Goal: Information Seeking & Learning: Learn about a topic

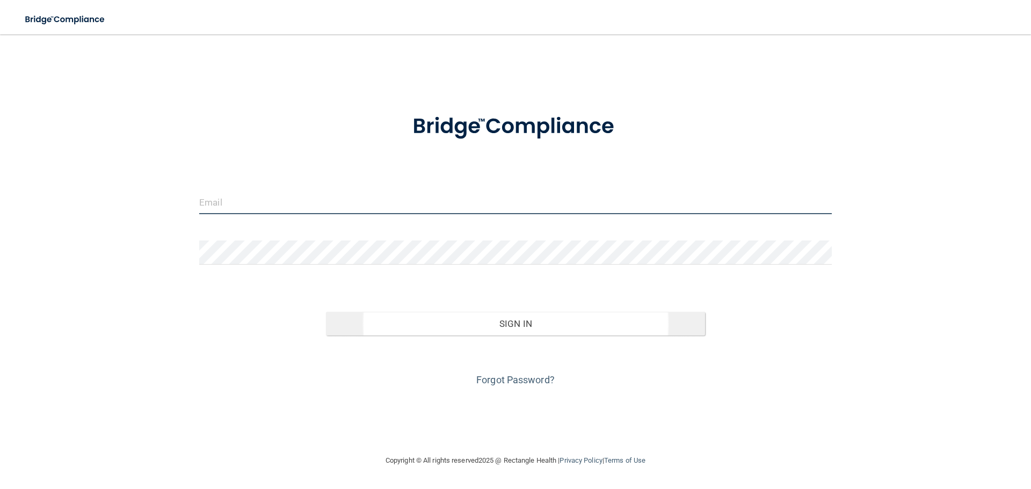
type input "[EMAIL_ADDRESS][DOMAIN_NAME]"
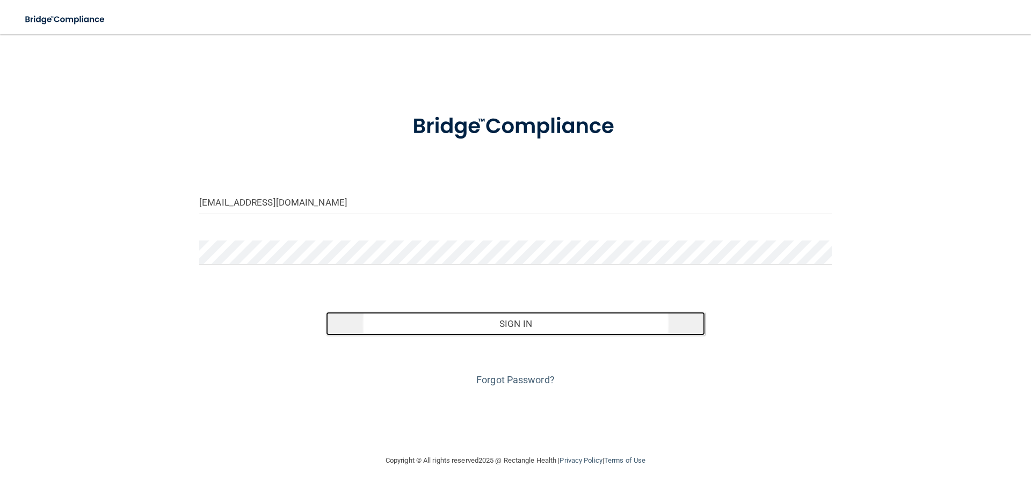
click at [507, 325] on button "Sign In" at bounding box center [516, 324] width 380 height 24
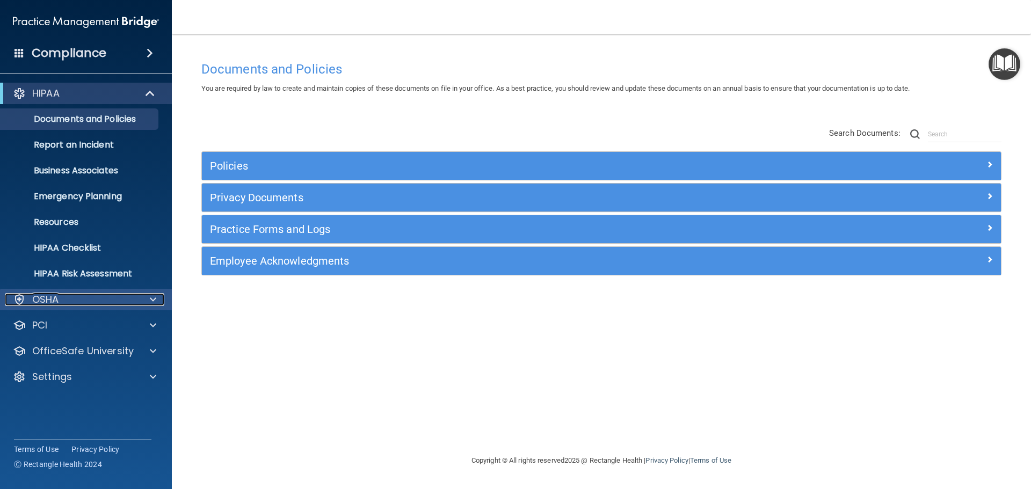
click at [120, 294] on div "OSHA" at bounding box center [71, 299] width 133 height 13
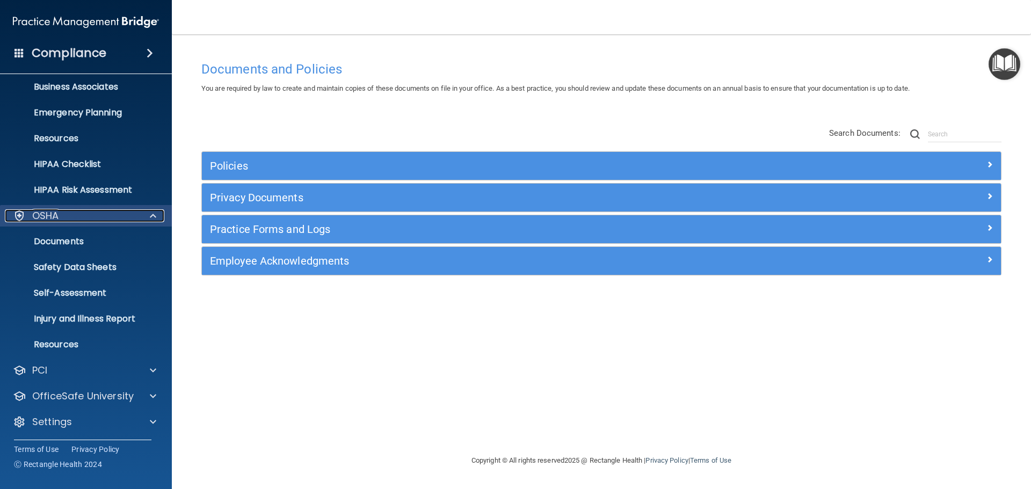
scroll to position [85, 0]
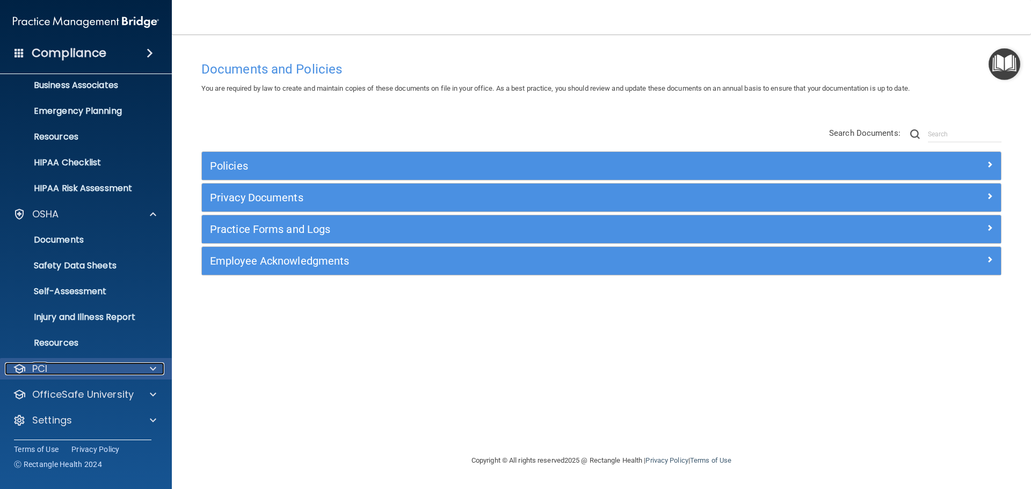
click at [101, 366] on div "PCI" at bounding box center [71, 369] width 133 height 13
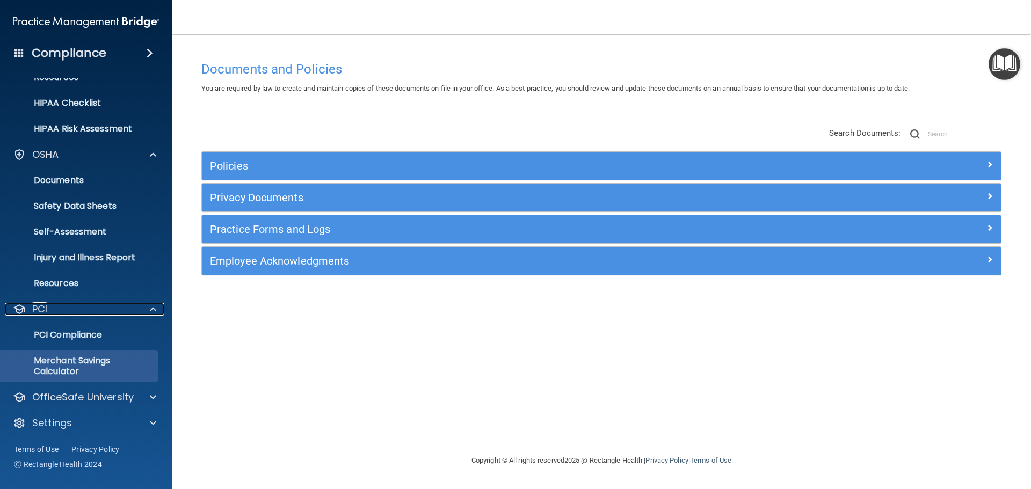
scroll to position [148, 0]
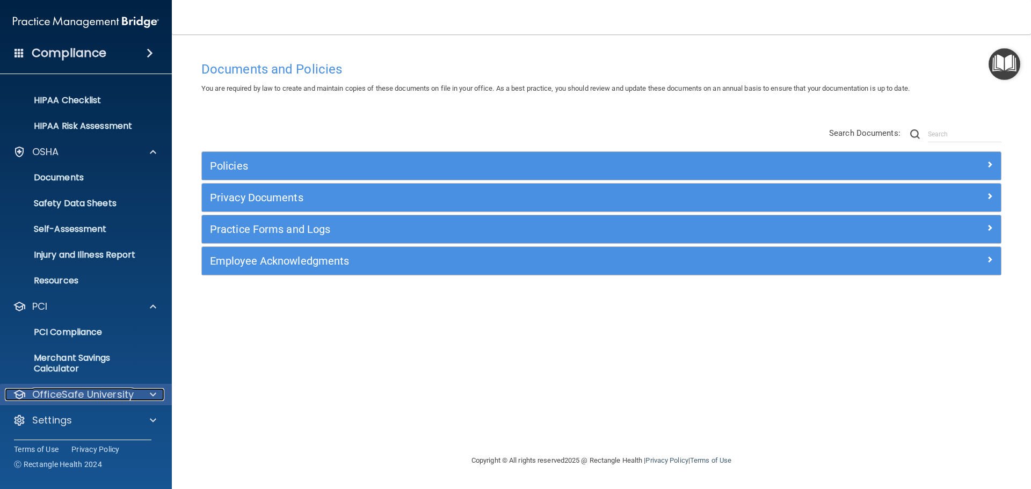
click at [97, 390] on p "OfficeSafe University" at bounding box center [83, 394] width 102 height 13
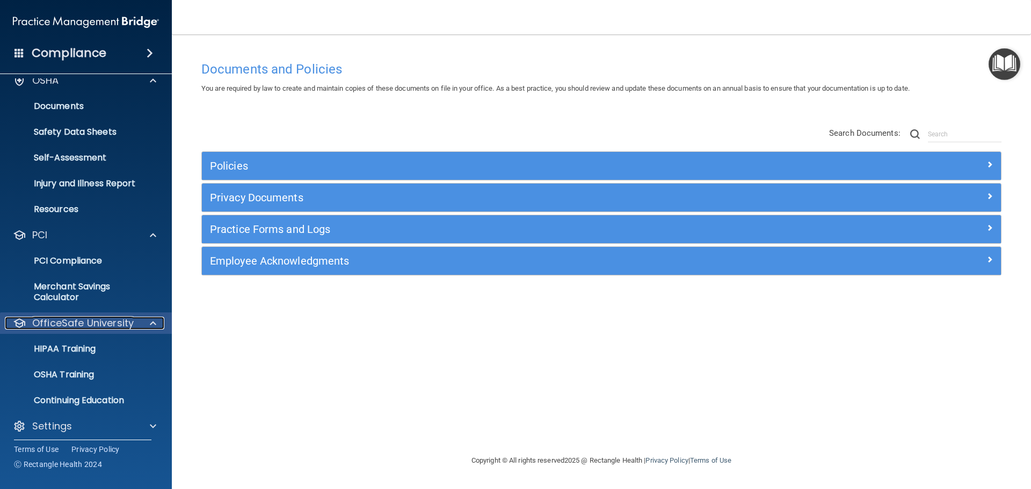
scroll to position [225, 0]
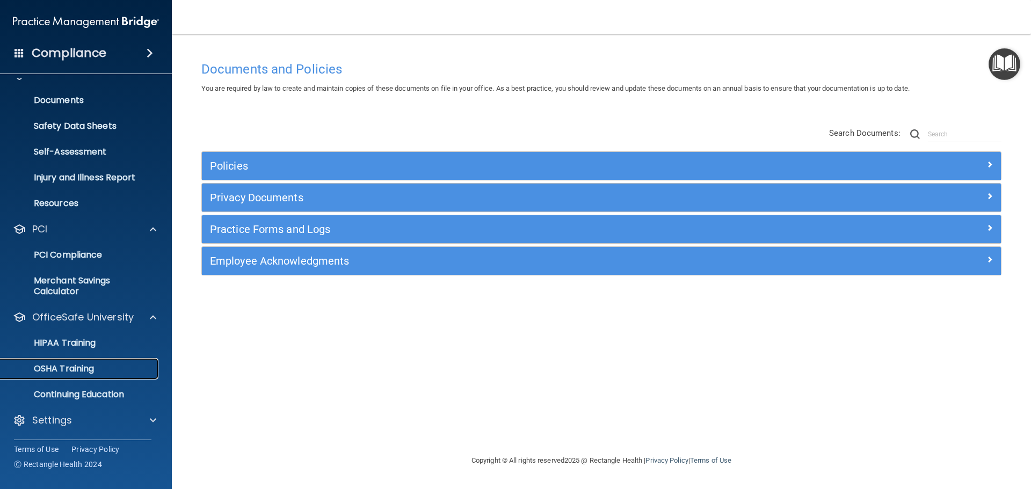
click at [85, 373] on p "OSHA Training" at bounding box center [50, 369] width 87 height 11
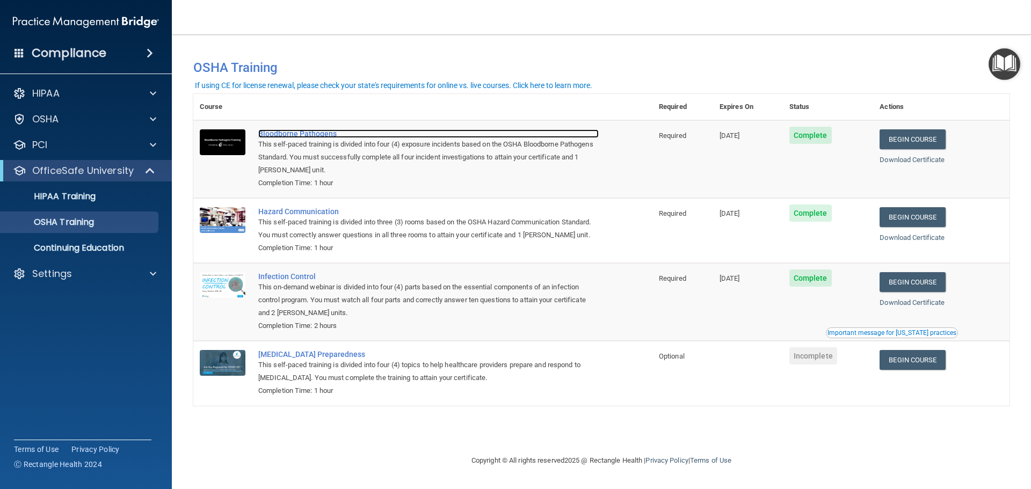
click at [281, 133] on div "Bloodborne Pathogens" at bounding box center [428, 133] width 341 height 9
click at [76, 57] on h4 "Compliance" at bounding box center [69, 53] width 75 height 15
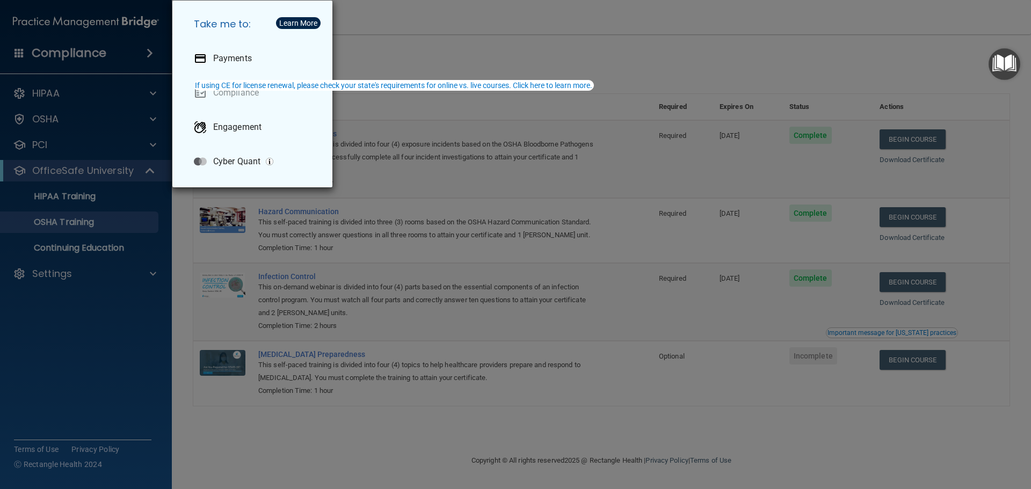
click at [92, 328] on div "Take me to: Payments Compliance Engagement Cyber Quant" at bounding box center [515, 244] width 1031 height 489
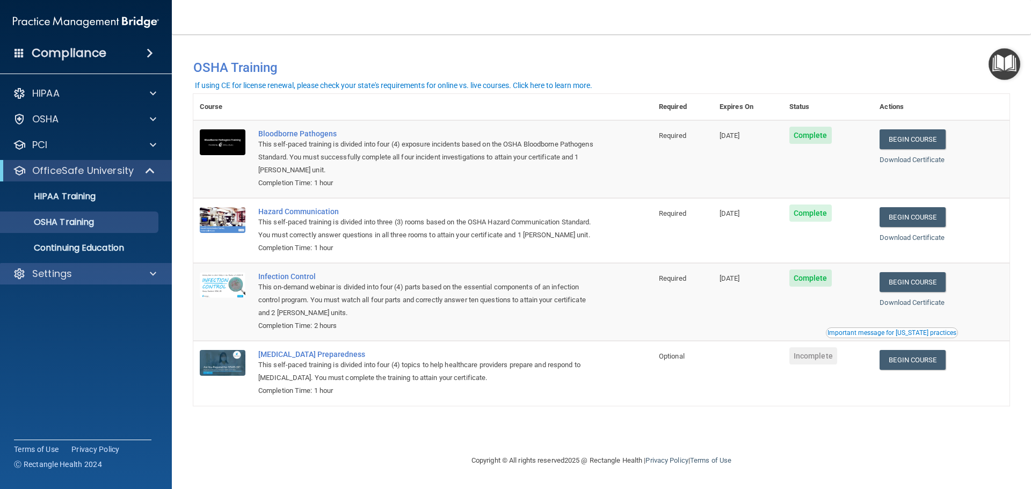
click at [127, 282] on div "Settings" at bounding box center [86, 273] width 172 height 21
click at [95, 278] on div "Settings" at bounding box center [71, 274] width 133 height 13
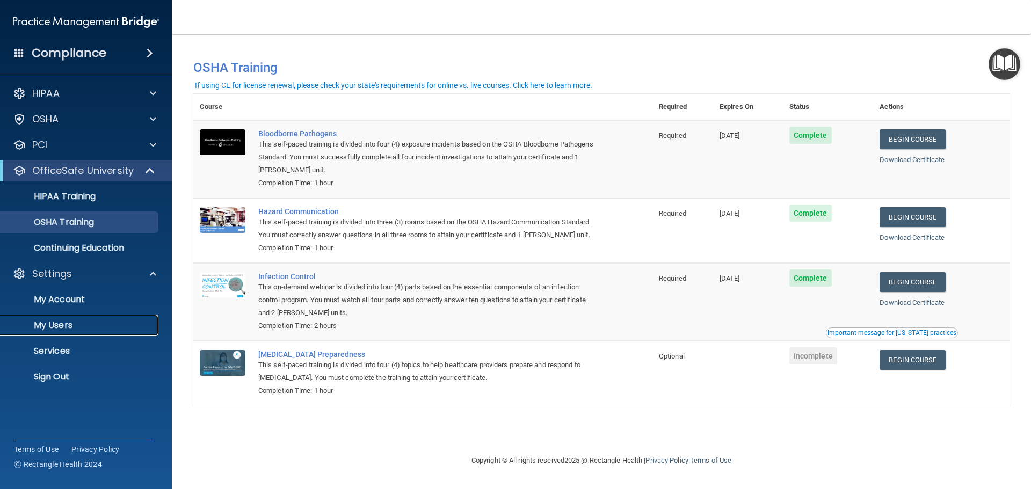
click at [82, 319] on link "My Users" at bounding box center [73, 325] width 169 height 21
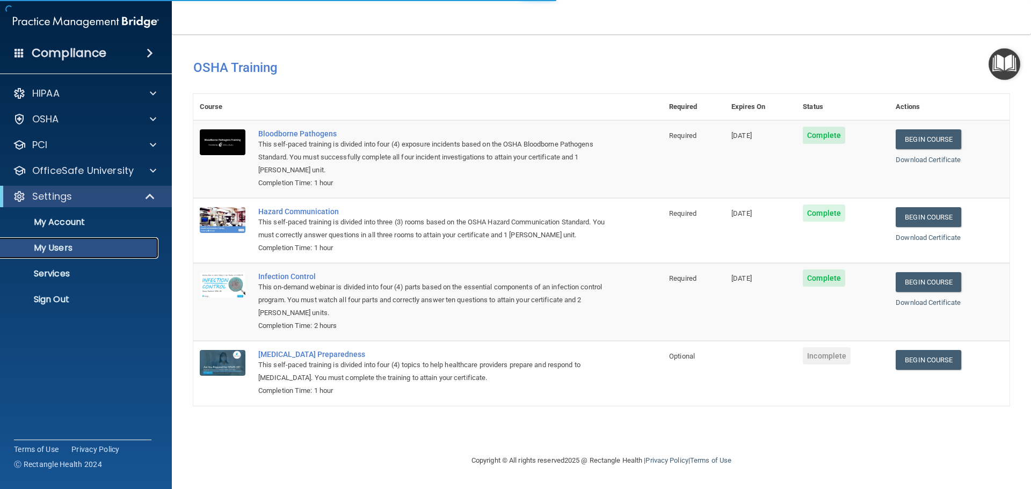
select select "20"
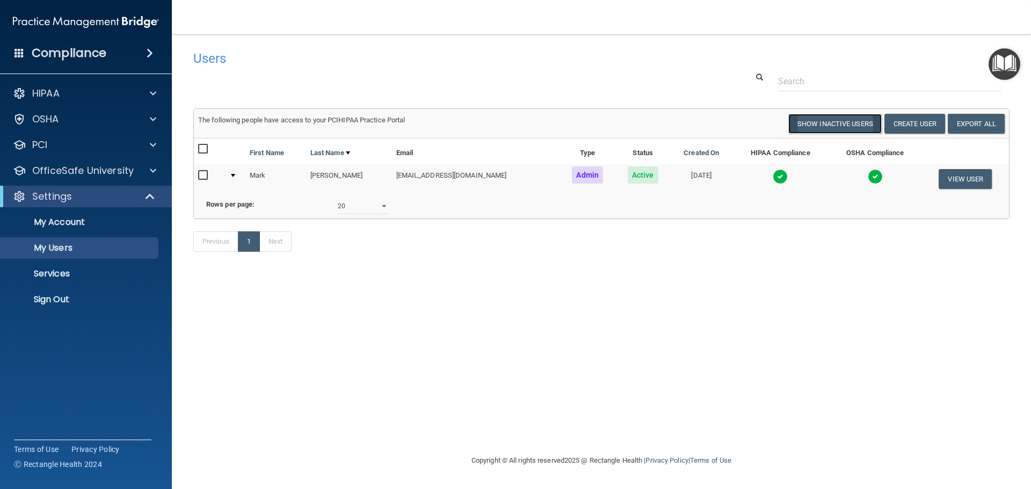
click at [805, 122] on button "Show Inactive Users" at bounding box center [835, 124] width 93 height 20
select select "20"
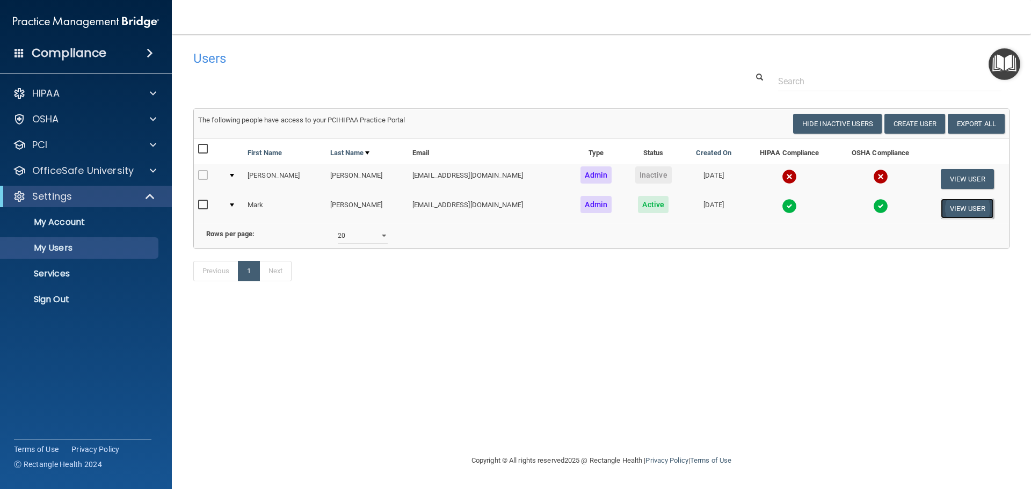
click at [958, 212] on button "View User" at bounding box center [967, 209] width 53 height 20
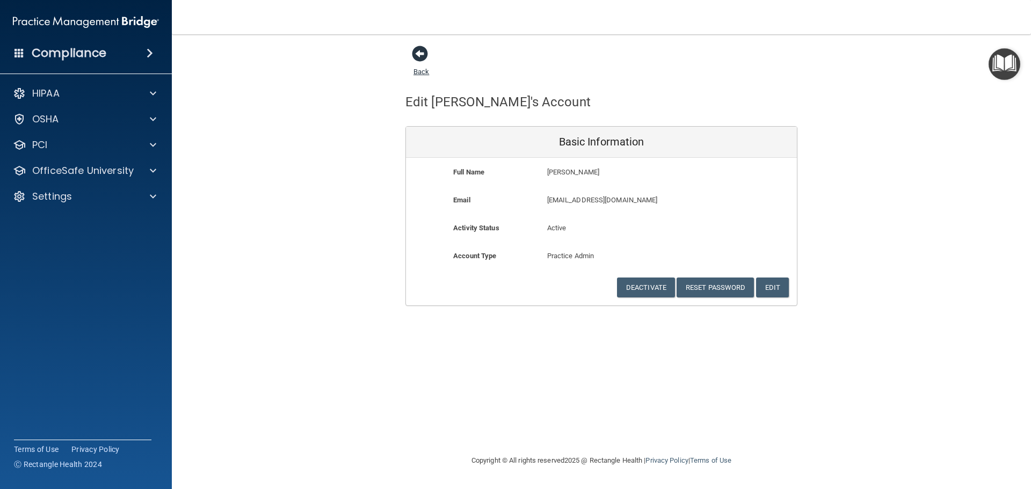
click at [417, 57] on span at bounding box center [420, 54] width 16 height 16
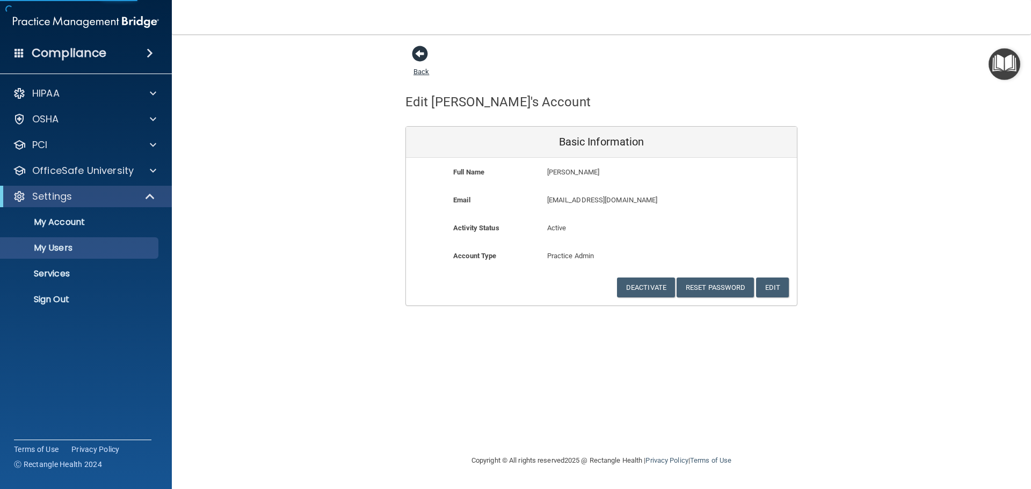
select select "20"
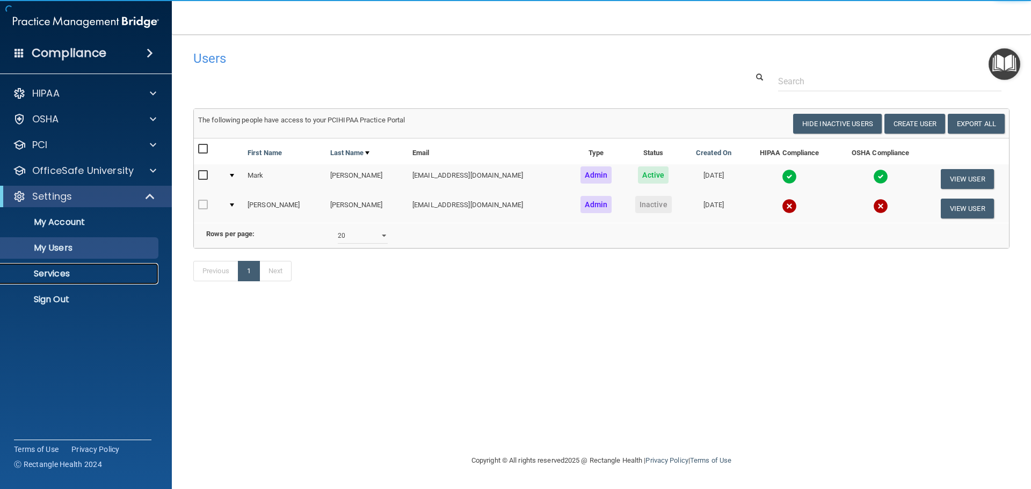
click at [40, 273] on p "Services" at bounding box center [80, 274] width 147 height 11
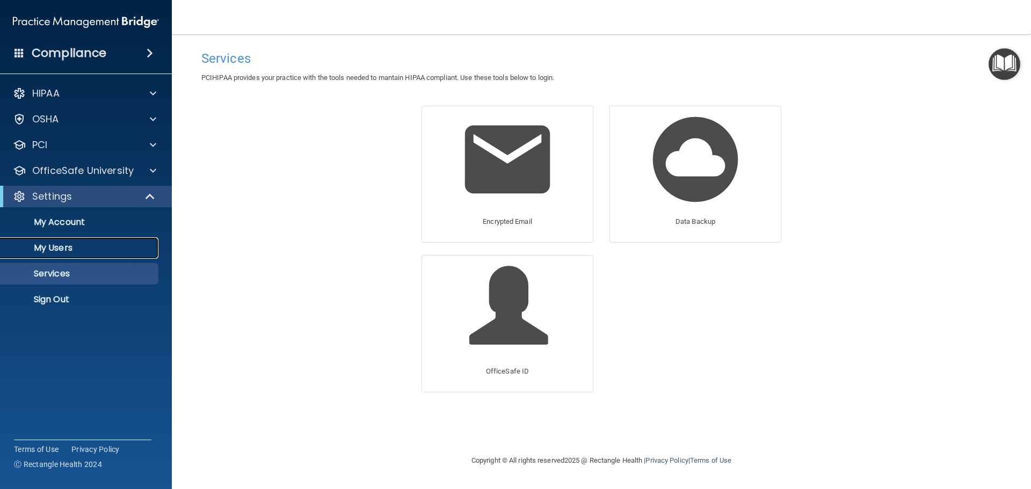
click at [53, 253] on p "My Users" at bounding box center [80, 248] width 147 height 11
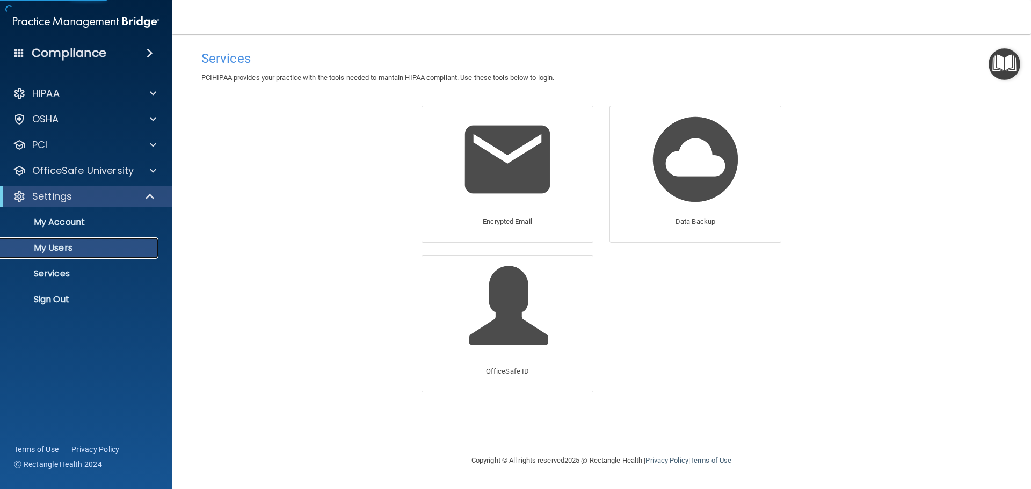
select select "20"
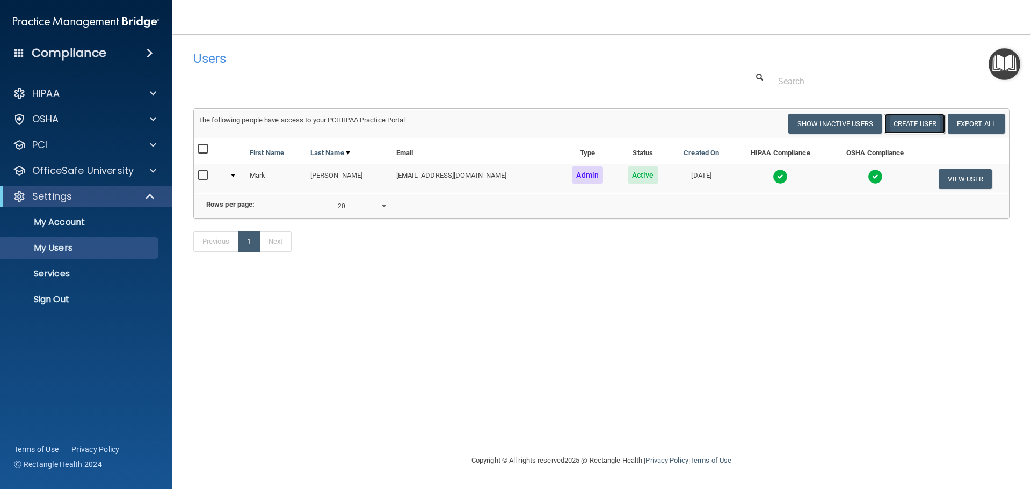
click at [908, 128] on button "Create User" at bounding box center [915, 124] width 61 height 20
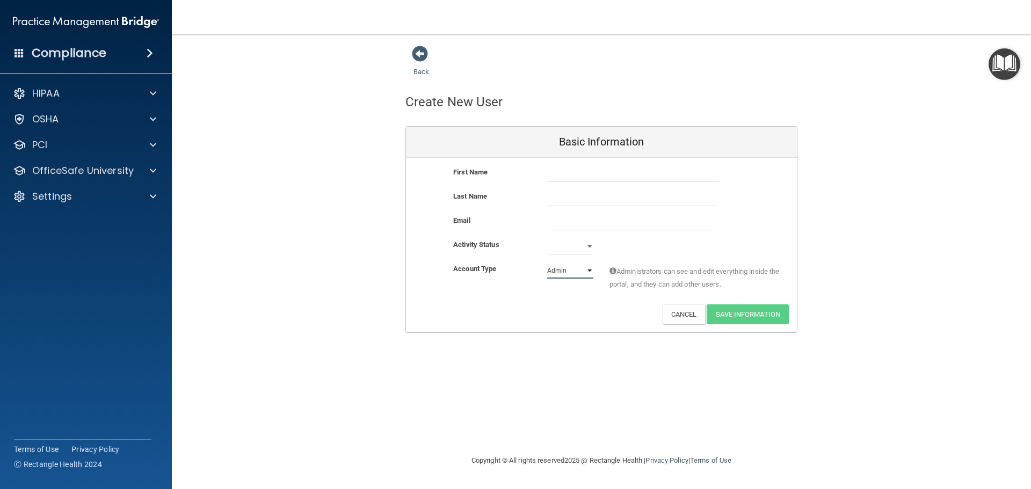
click at [589, 272] on select "Admin Member" at bounding box center [570, 271] width 46 height 16
select select "practice_member"
click at [547, 263] on select "Admin Member" at bounding box center [570, 271] width 46 height 16
click at [640, 177] on input "text" at bounding box center [632, 174] width 171 height 16
click at [705, 73] on div "Back" at bounding box center [602, 61] width 392 height 33
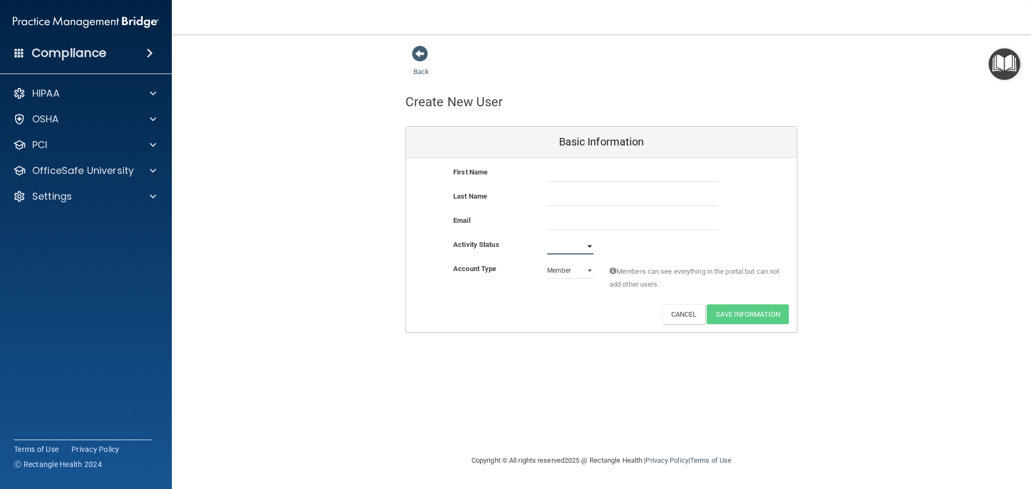
click at [593, 247] on select "Active Inactive" at bounding box center [570, 247] width 46 height 16
click at [621, 247] on div "Activity Status Active Inactive" at bounding box center [601, 247] width 391 height 16
click at [678, 318] on button "Cancel" at bounding box center [684, 315] width 44 height 20
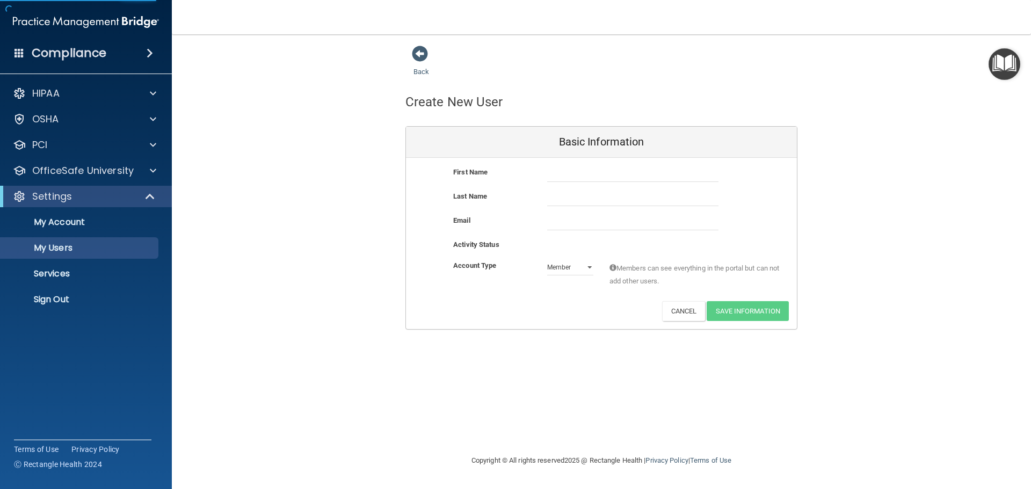
select select "20"
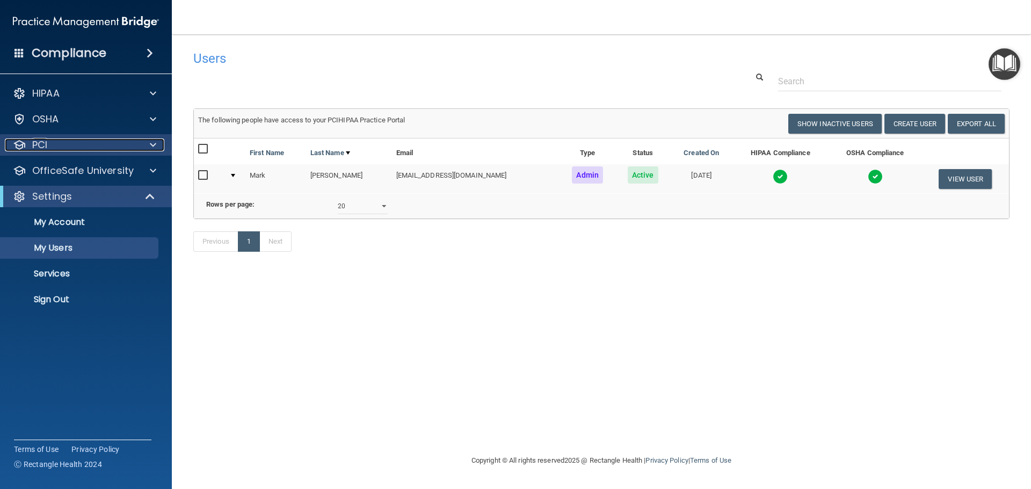
click at [81, 150] on div "PCI" at bounding box center [71, 145] width 133 height 13
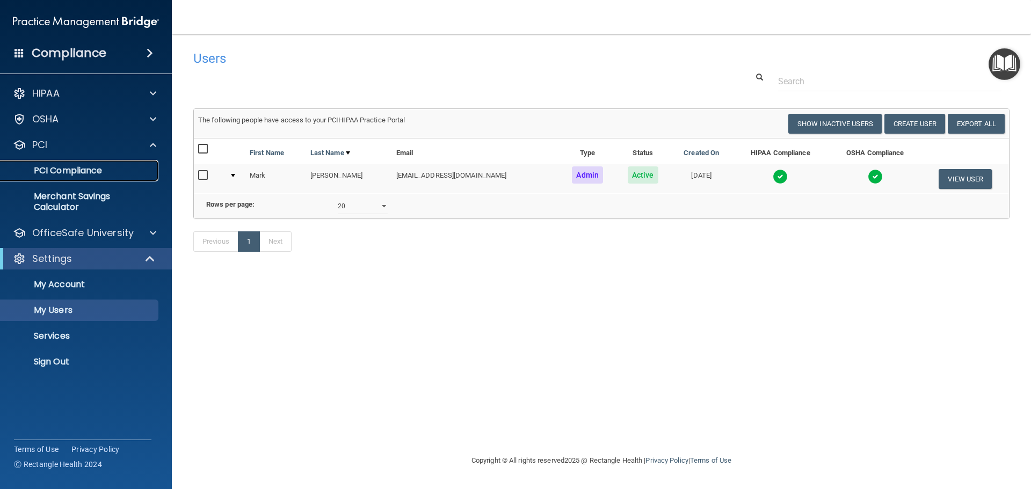
click at [81, 168] on p "PCI Compliance" at bounding box center [80, 170] width 147 height 11
click at [74, 287] on p "My Account" at bounding box center [80, 284] width 147 height 11
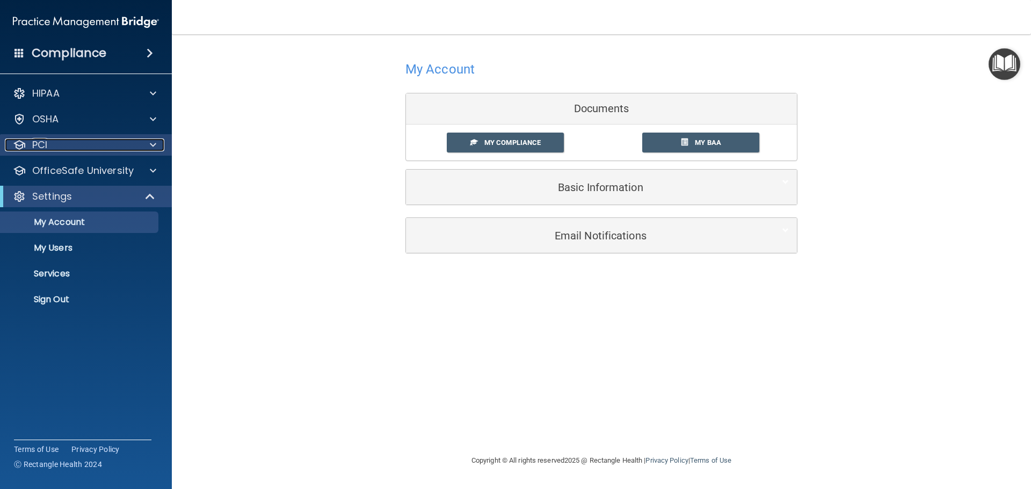
click at [81, 149] on div "PCI" at bounding box center [71, 145] width 133 height 13
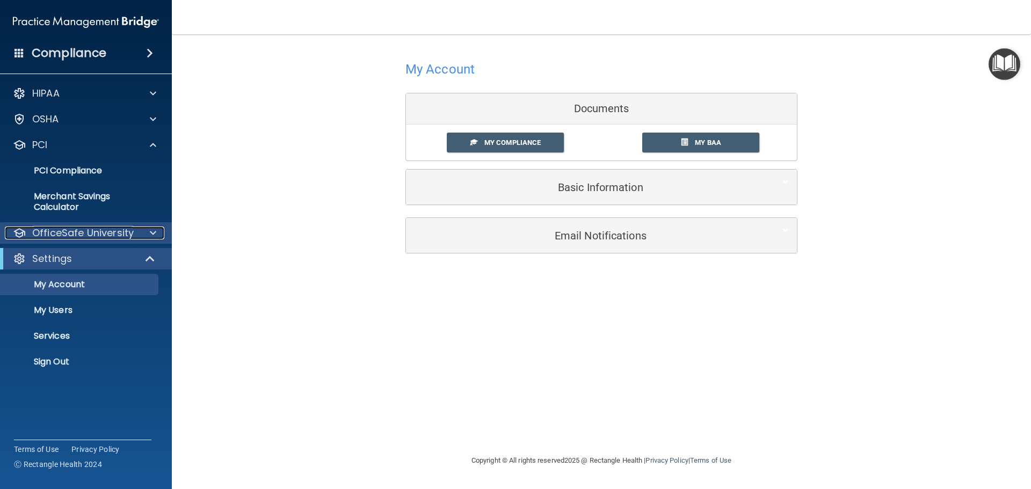
click at [83, 227] on p "OfficeSafe University" at bounding box center [83, 233] width 102 height 13
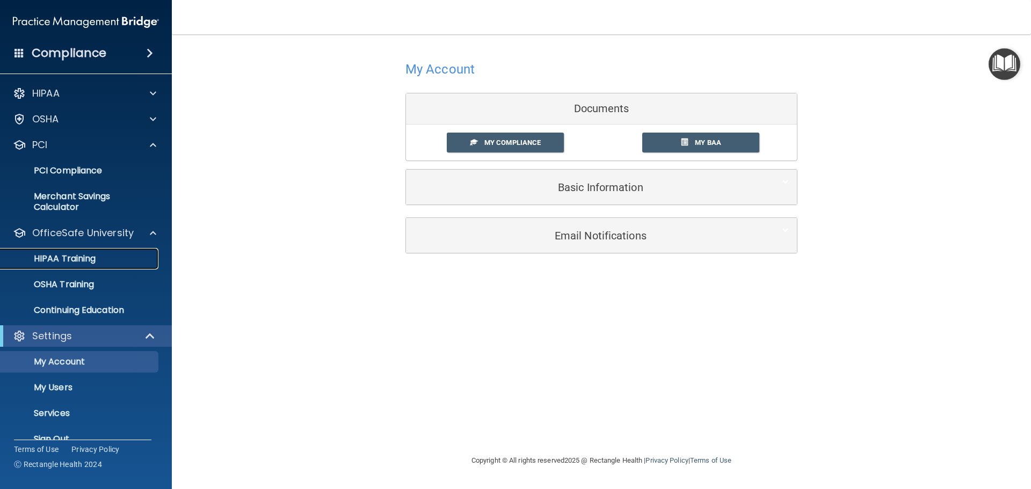
click at [72, 262] on p "HIPAA Training" at bounding box center [51, 259] width 89 height 11
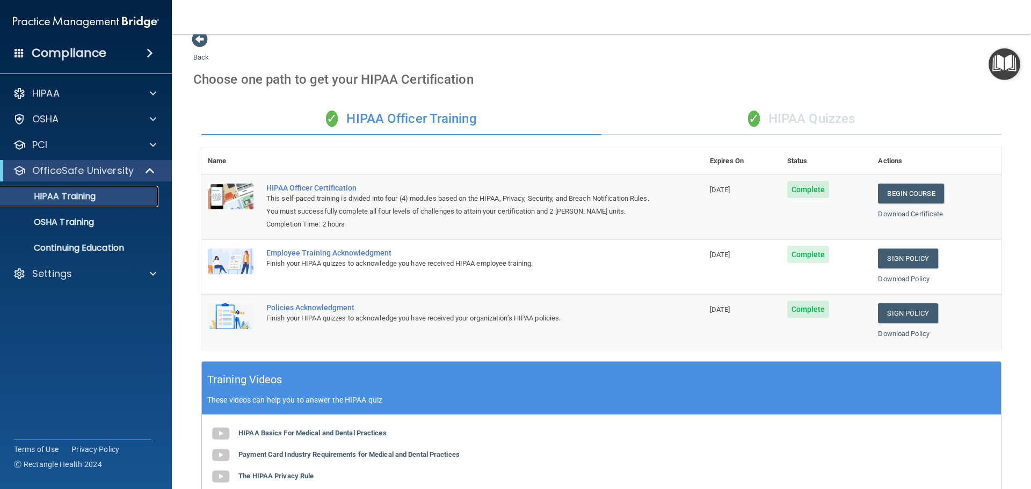
scroll to position [6, 0]
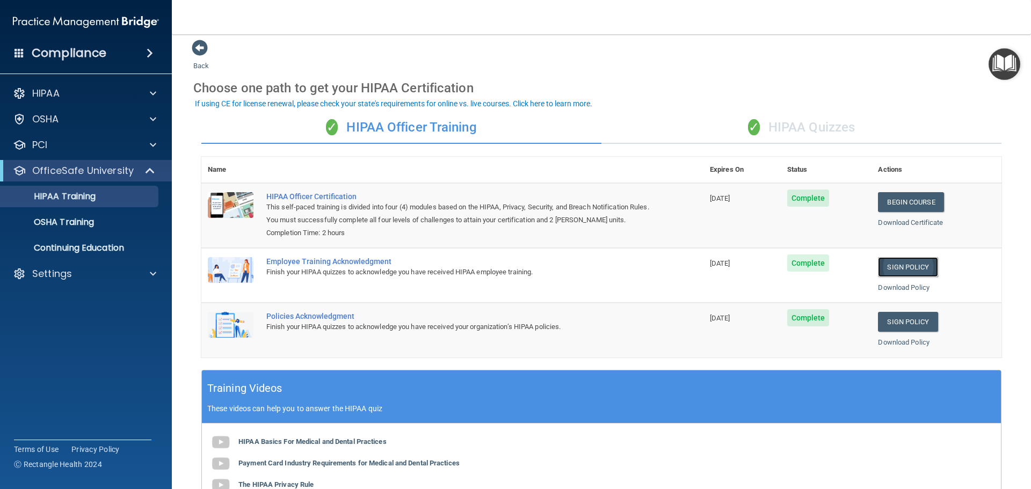
click at [881, 264] on link "Sign Policy" at bounding box center [908, 267] width 60 height 20
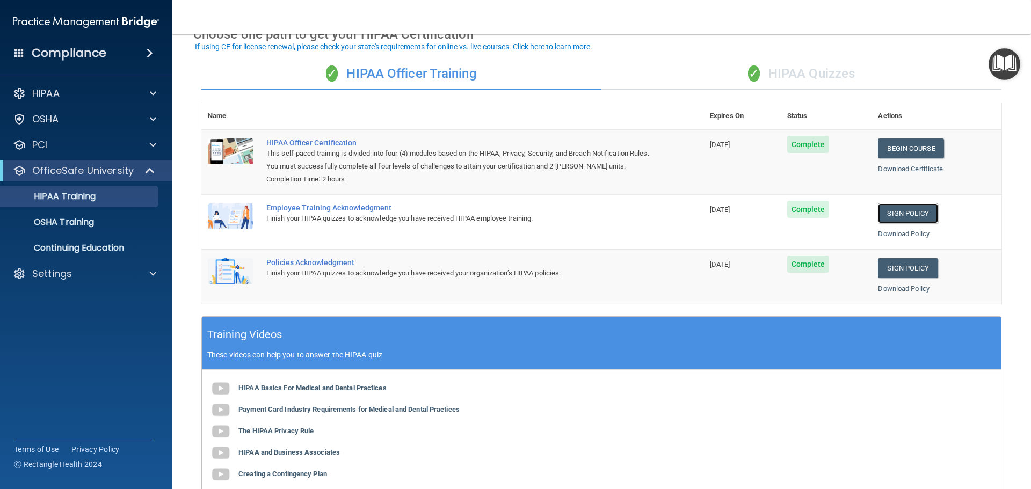
scroll to position [113, 0]
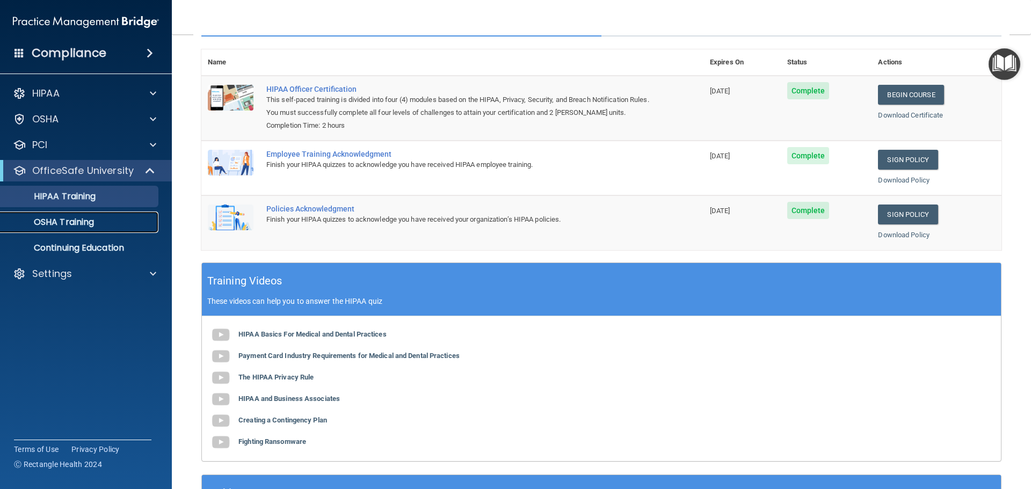
click at [97, 226] on div "OSHA Training" at bounding box center [80, 222] width 147 height 11
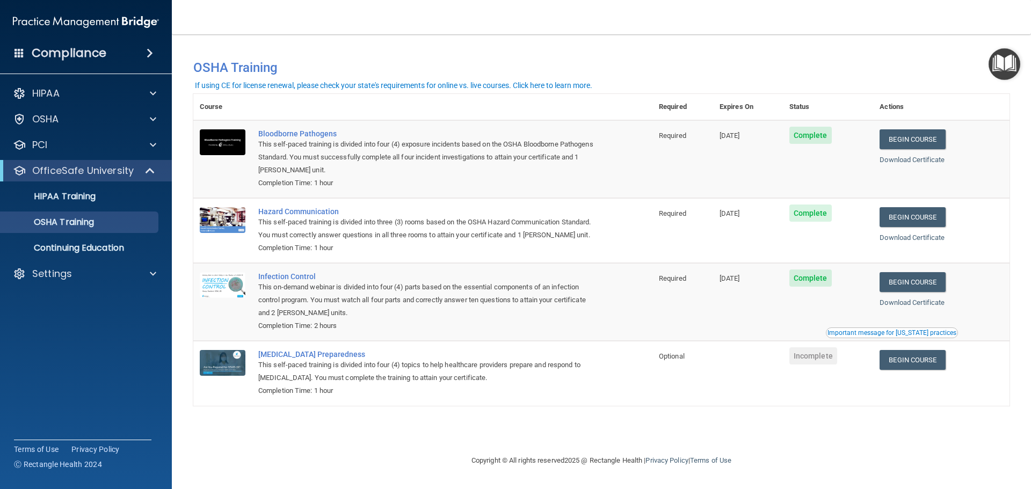
click at [1009, 62] on img "Open Resource Center" at bounding box center [1005, 64] width 32 height 32
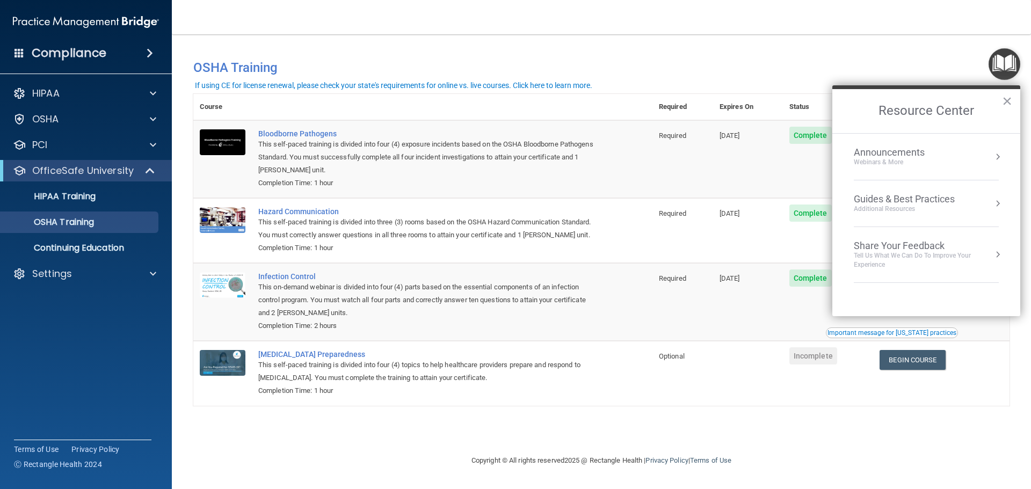
click at [921, 53] on div "You have a course that has expired or is incomplete. Please complete the course…" at bounding box center [601, 63] width 833 height 36
